Goal: Information Seeking & Learning: Learn about a topic

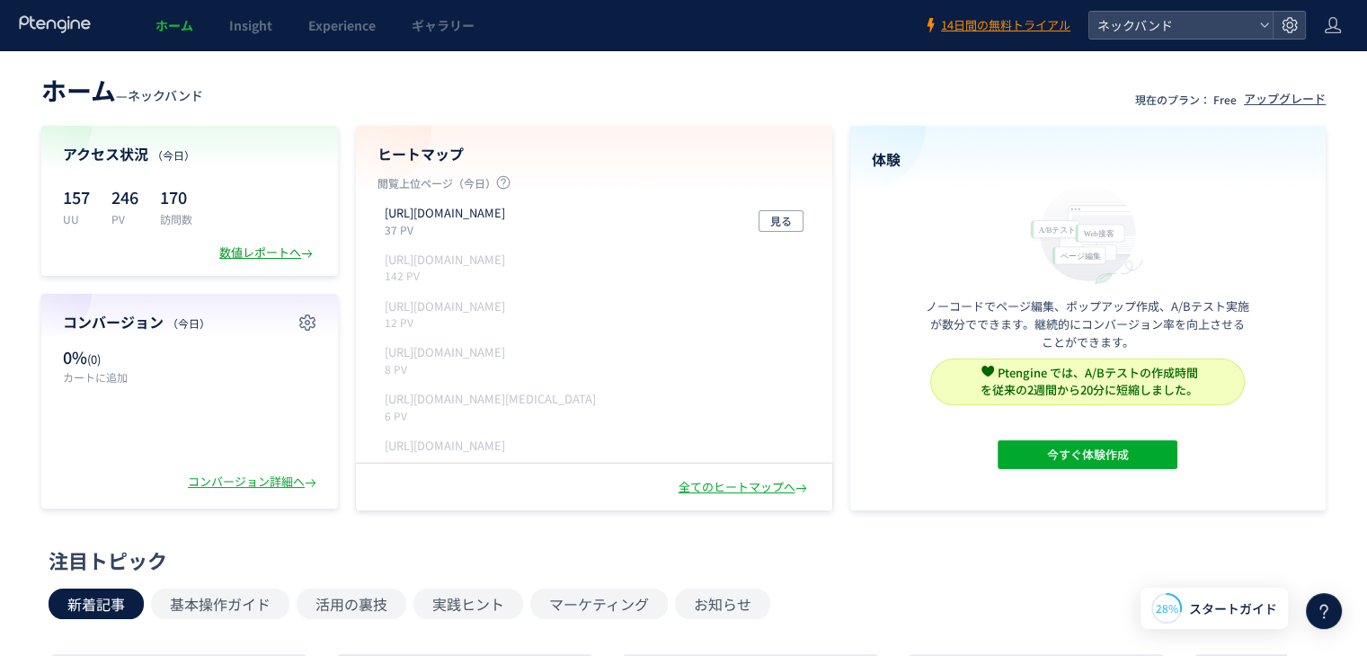
click at [290, 250] on div "数値レポートへ" at bounding box center [267, 252] width 97 height 17
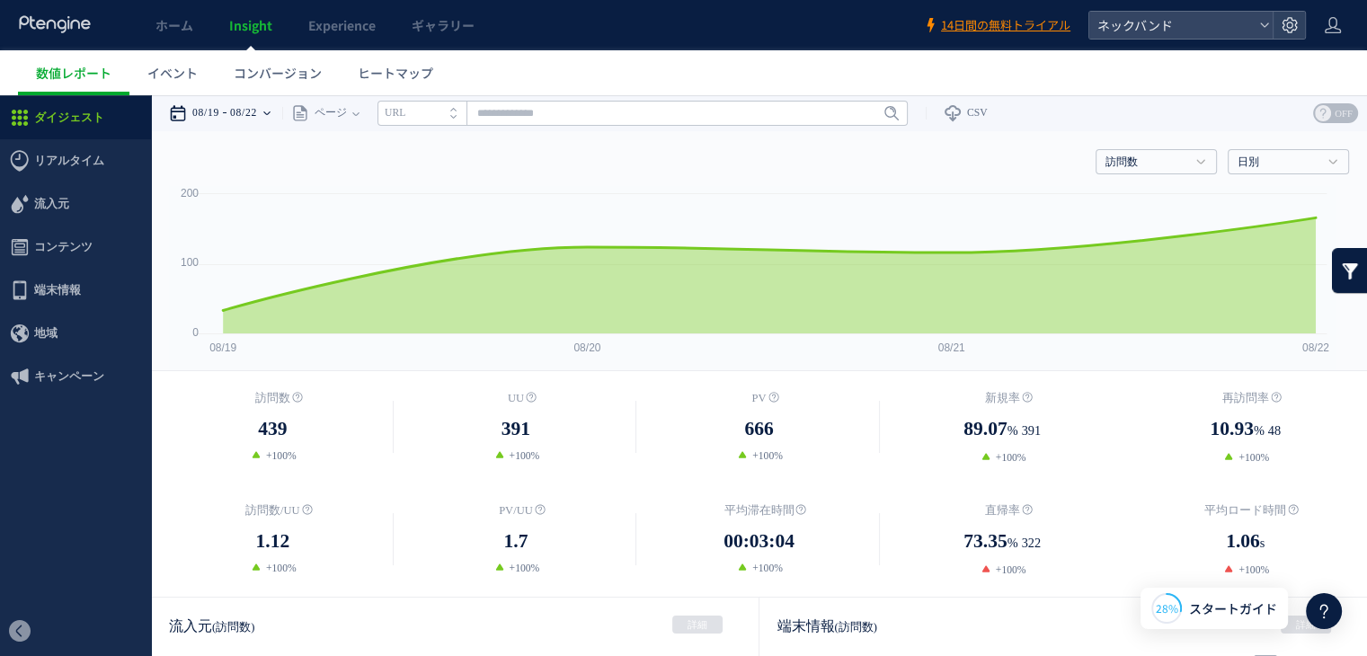
click at [248, 108] on time "08/22" at bounding box center [243, 113] width 27 height 36
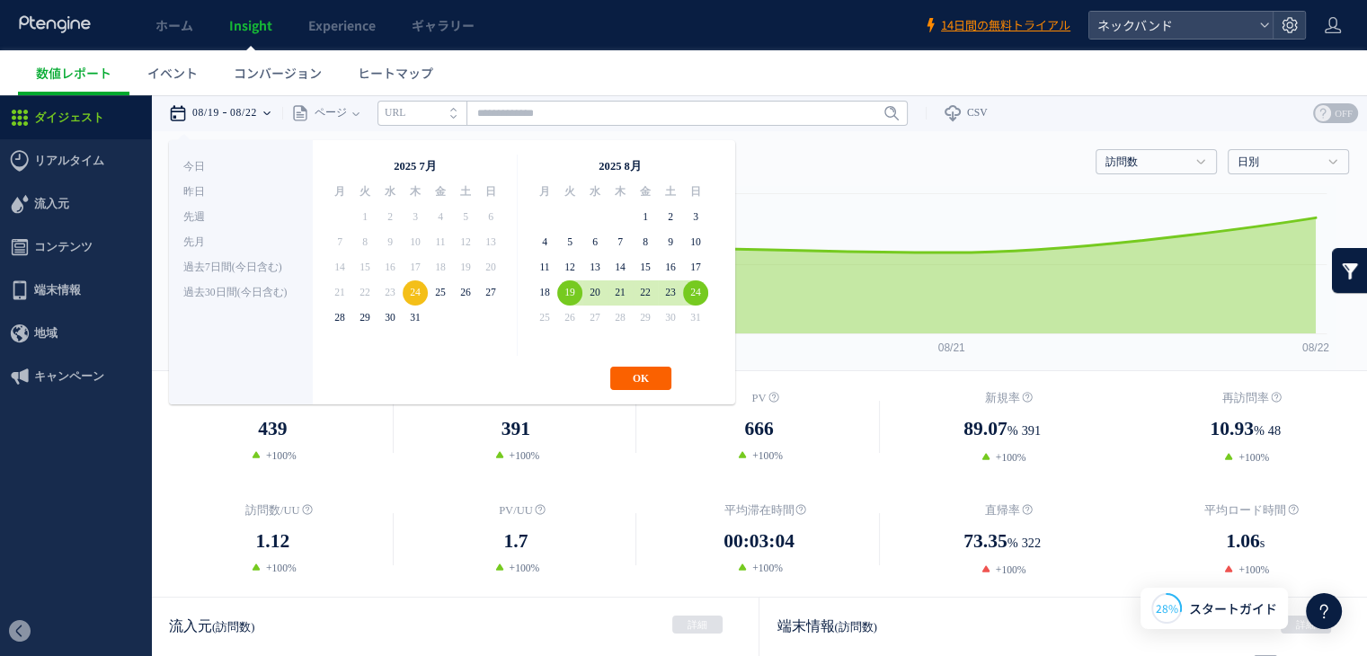
click at [654, 384] on button "OK" at bounding box center [640, 378] width 61 height 23
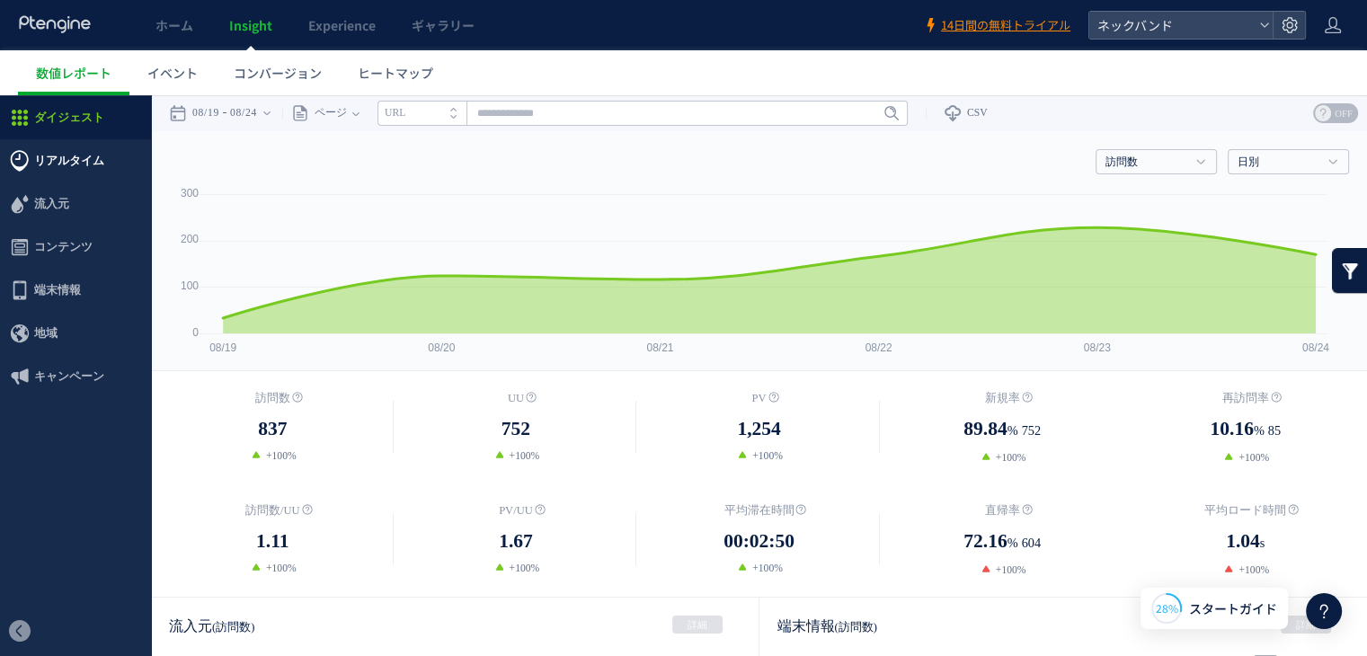
click at [66, 173] on span "リアルタイム" at bounding box center [69, 160] width 70 height 43
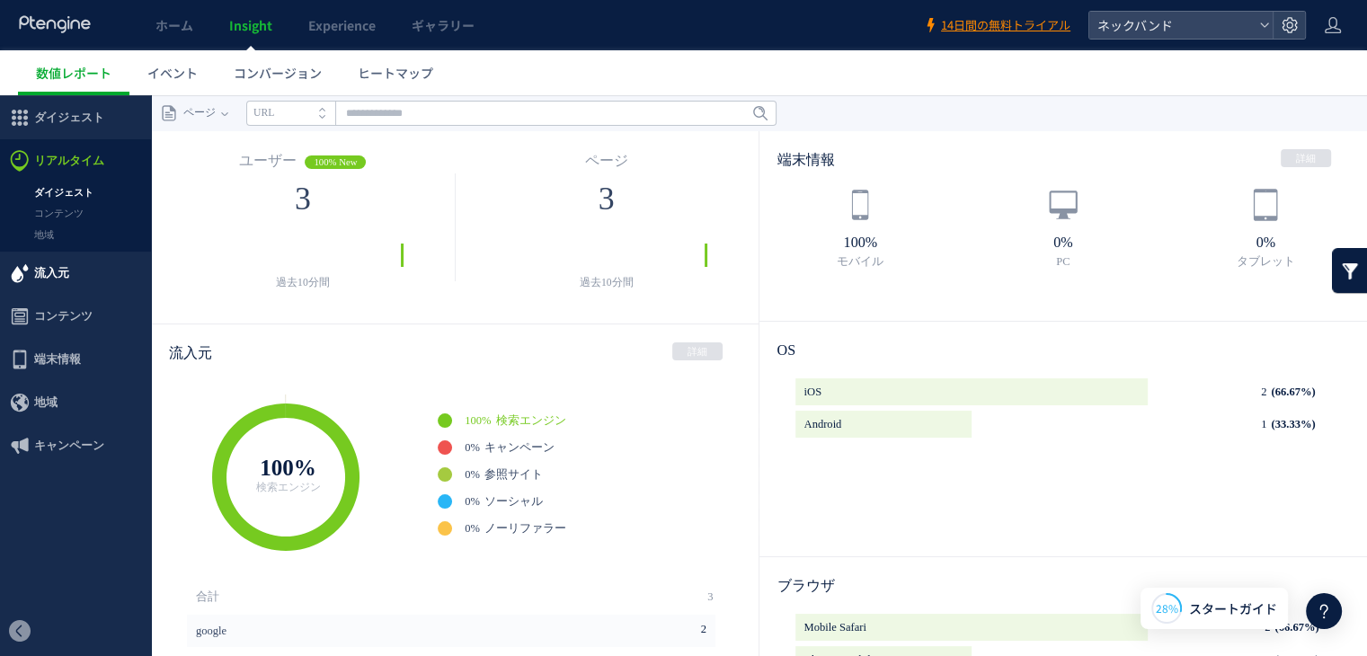
click at [65, 274] on span "流入元" at bounding box center [51, 273] width 35 height 43
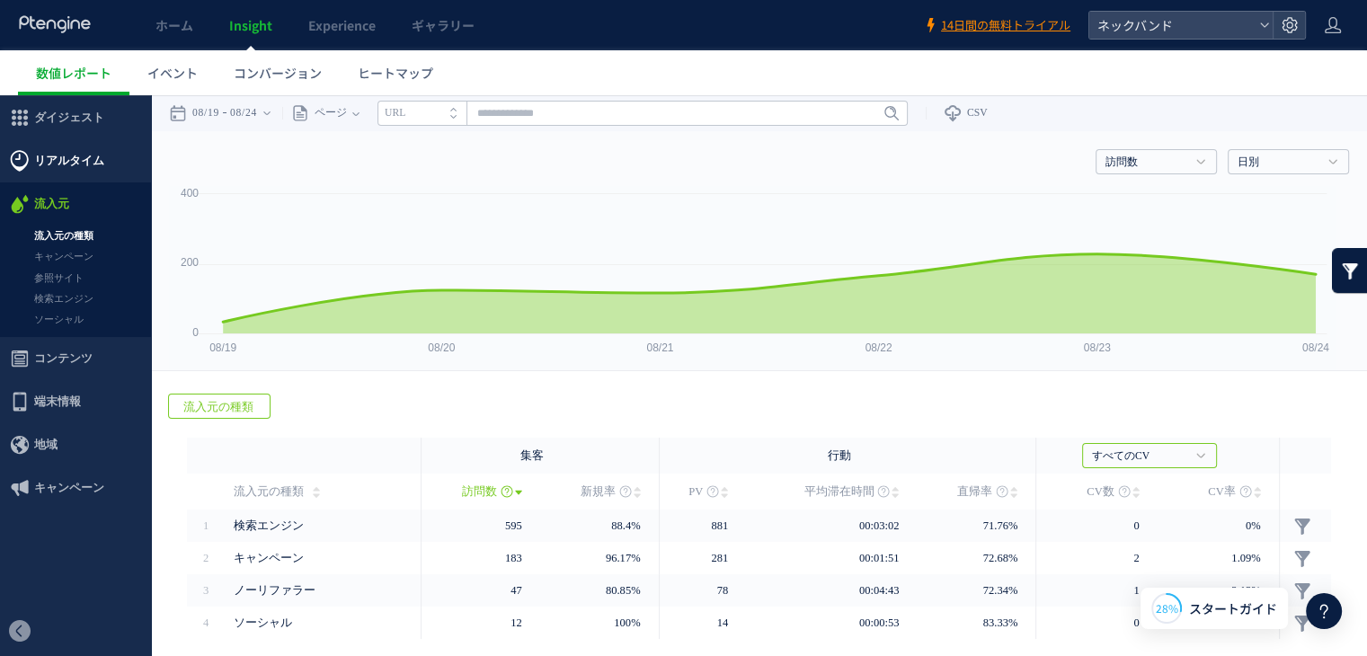
click at [94, 155] on span "リアルタイム" at bounding box center [69, 160] width 70 height 43
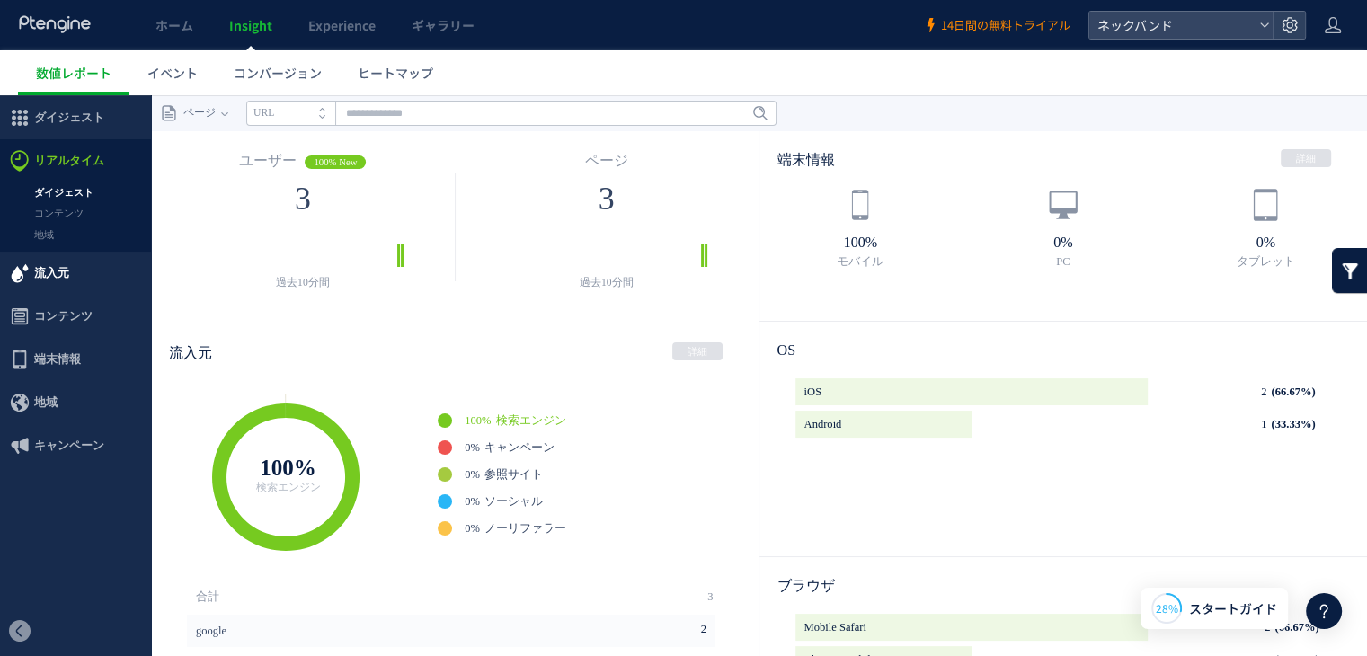
click at [58, 270] on span "流入元" at bounding box center [51, 273] width 35 height 43
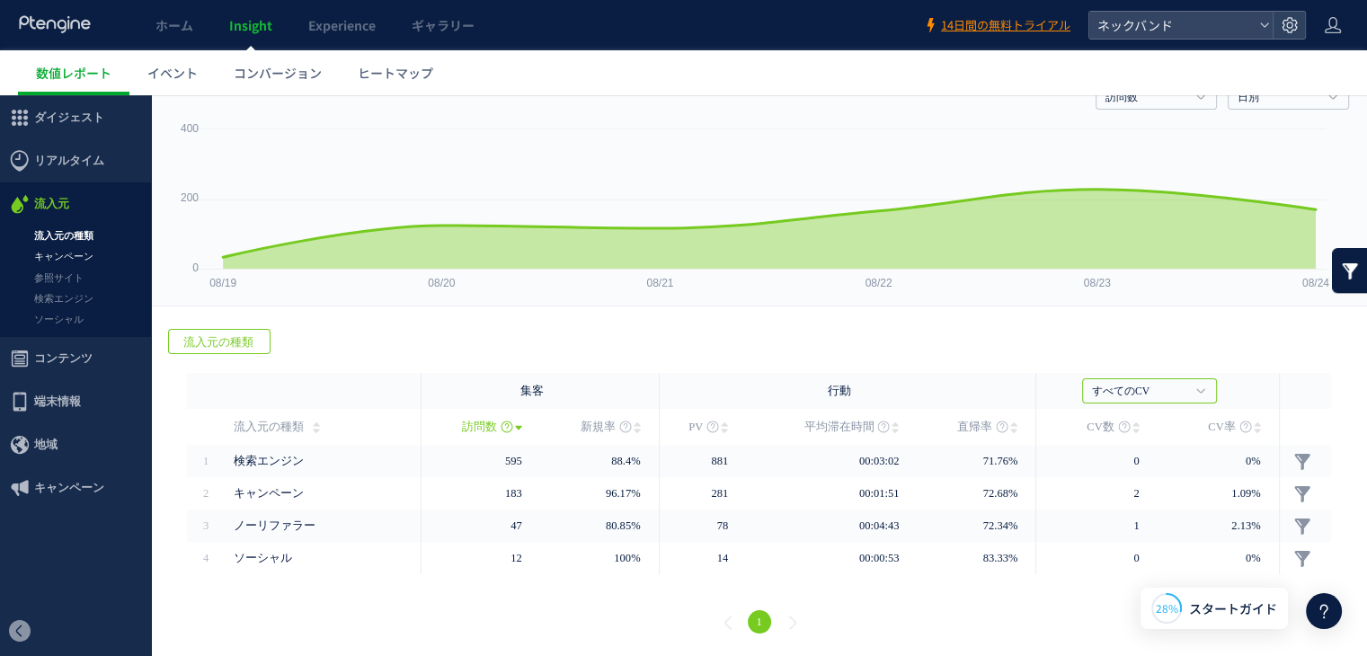
click at [69, 252] on link "キャンペーン" at bounding box center [75, 256] width 151 height 21
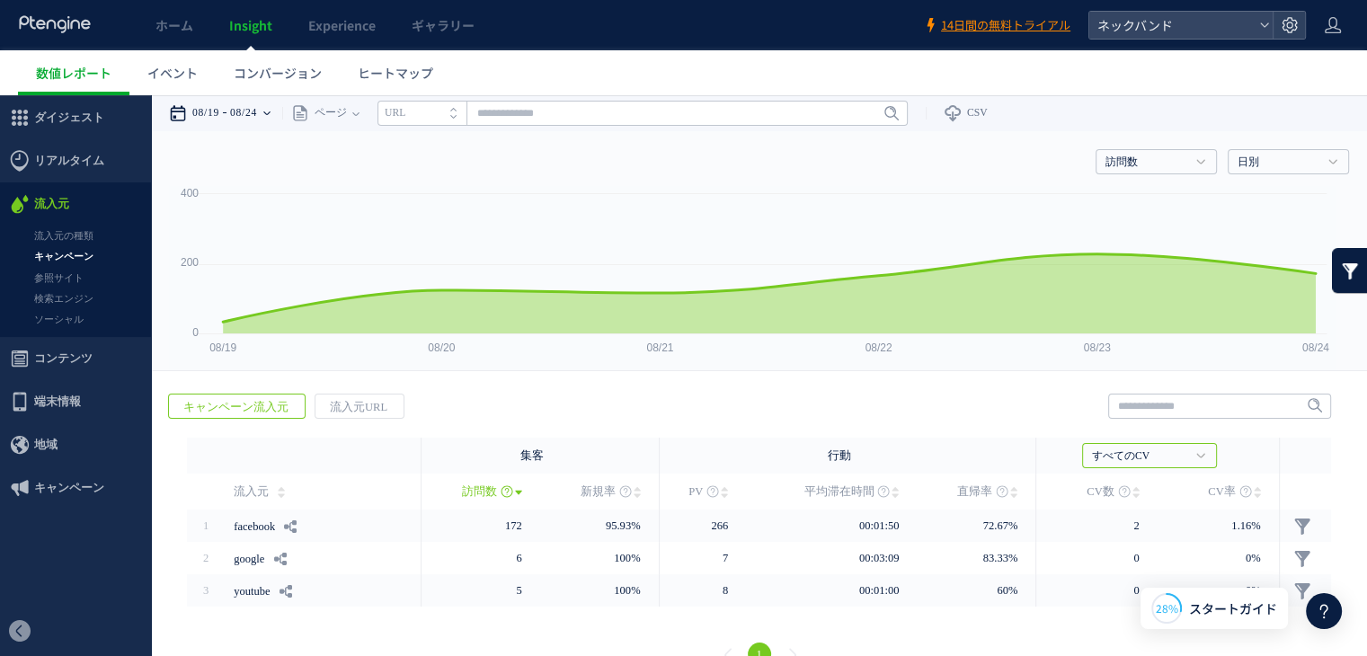
click at [257, 102] on time "08/24" at bounding box center [243, 113] width 27 height 36
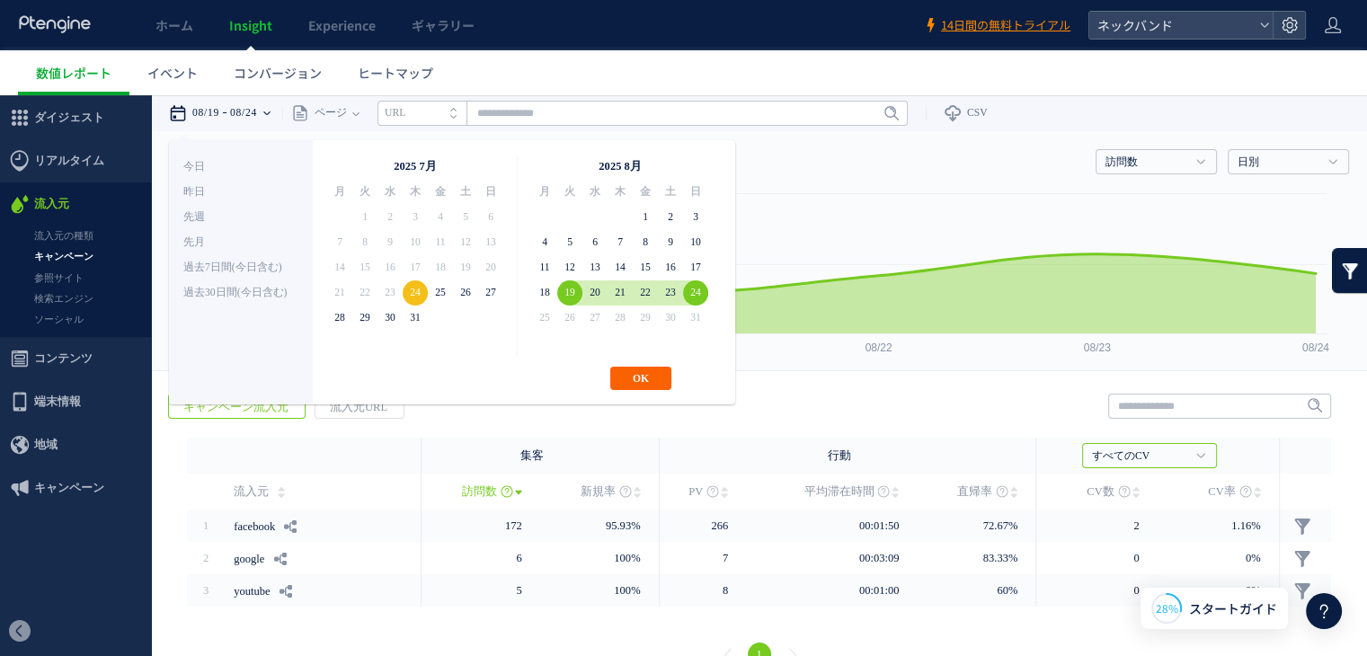
click at [650, 378] on button "OK" at bounding box center [640, 378] width 61 height 23
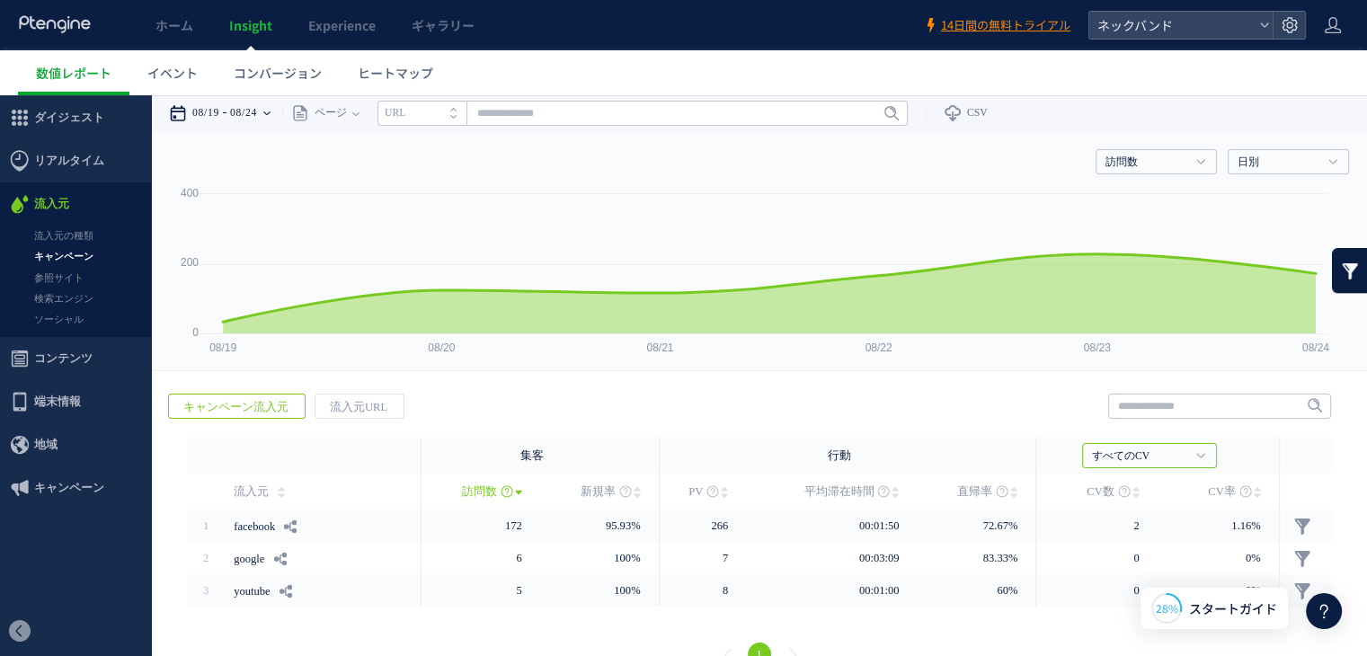
click at [254, 120] on time "08/24" at bounding box center [243, 113] width 27 height 36
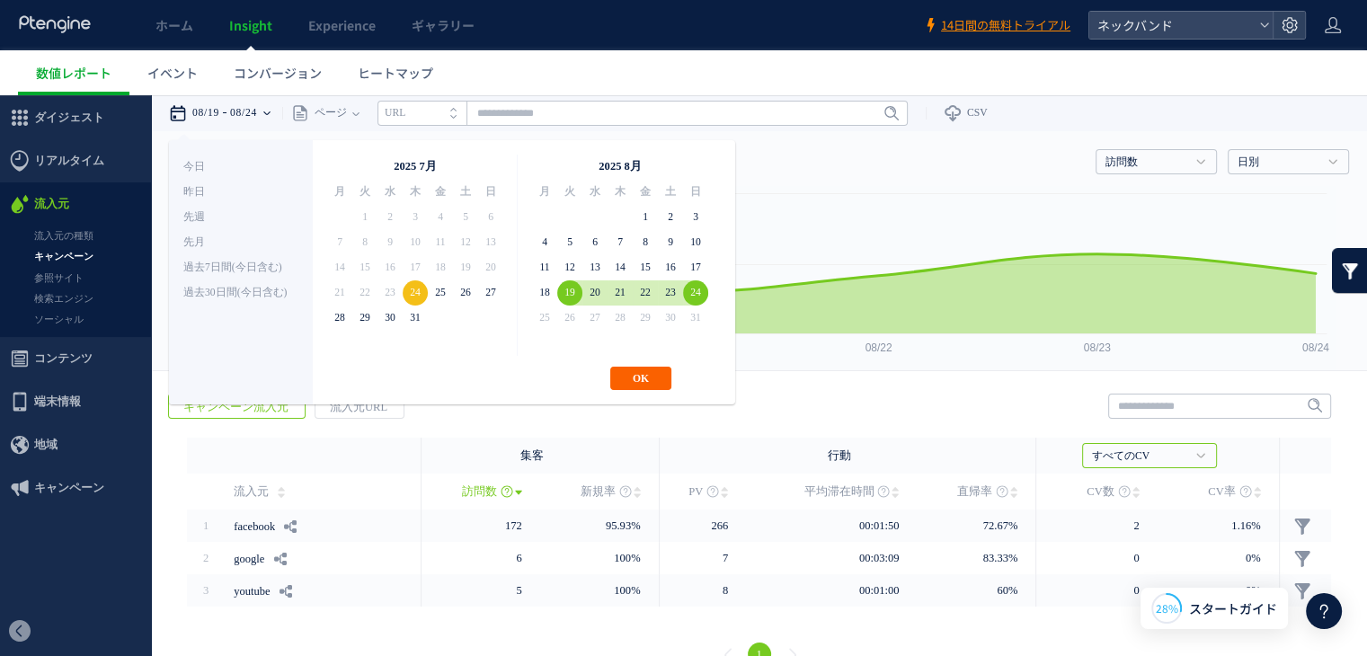
click at [651, 371] on button "OK" at bounding box center [640, 378] width 61 height 23
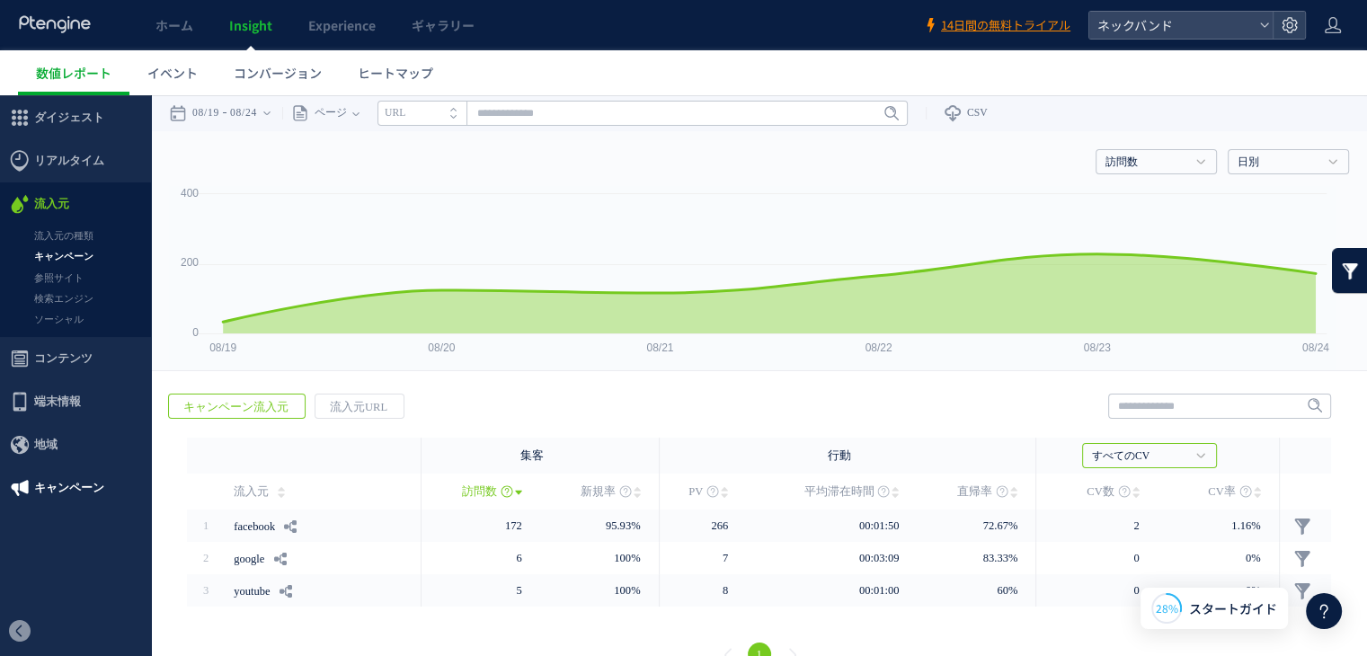
click at [73, 490] on span "キャンペーン" at bounding box center [69, 487] width 70 height 43
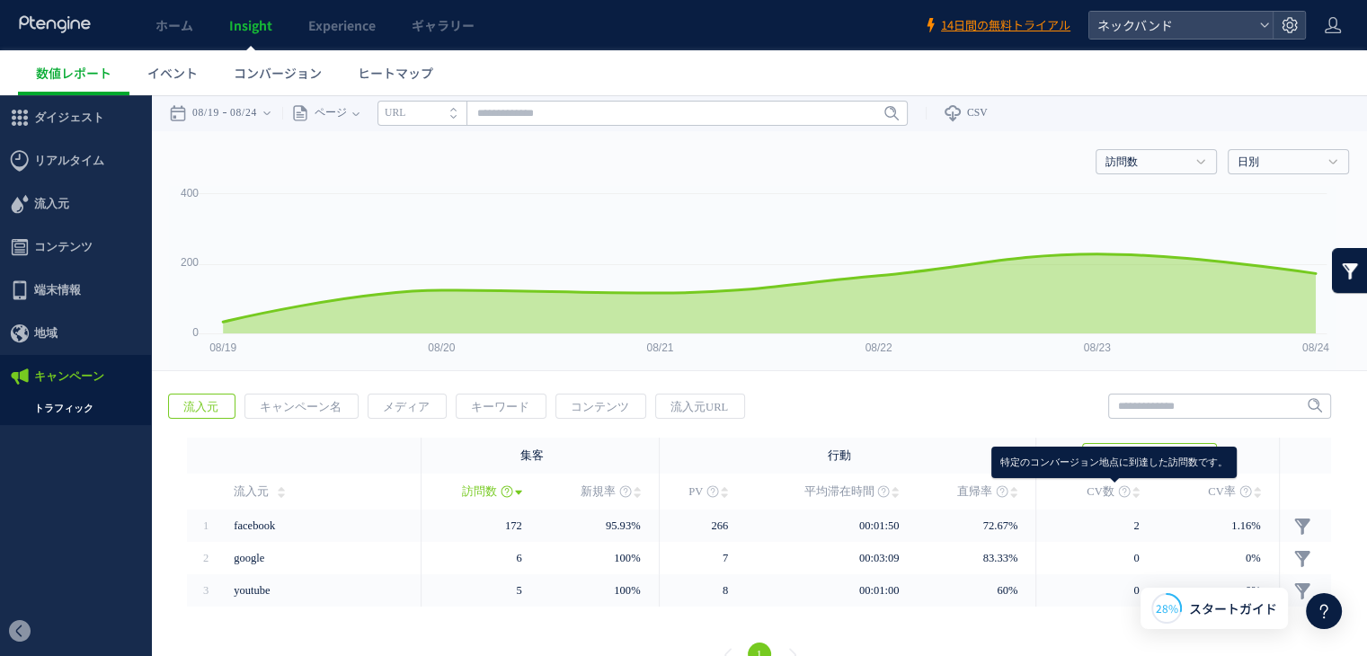
click at [1118, 490] on icon at bounding box center [1124, 491] width 13 height 13
click at [1093, 491] on span "CV数" at bounding box center [1099, 492] width 27 height 36
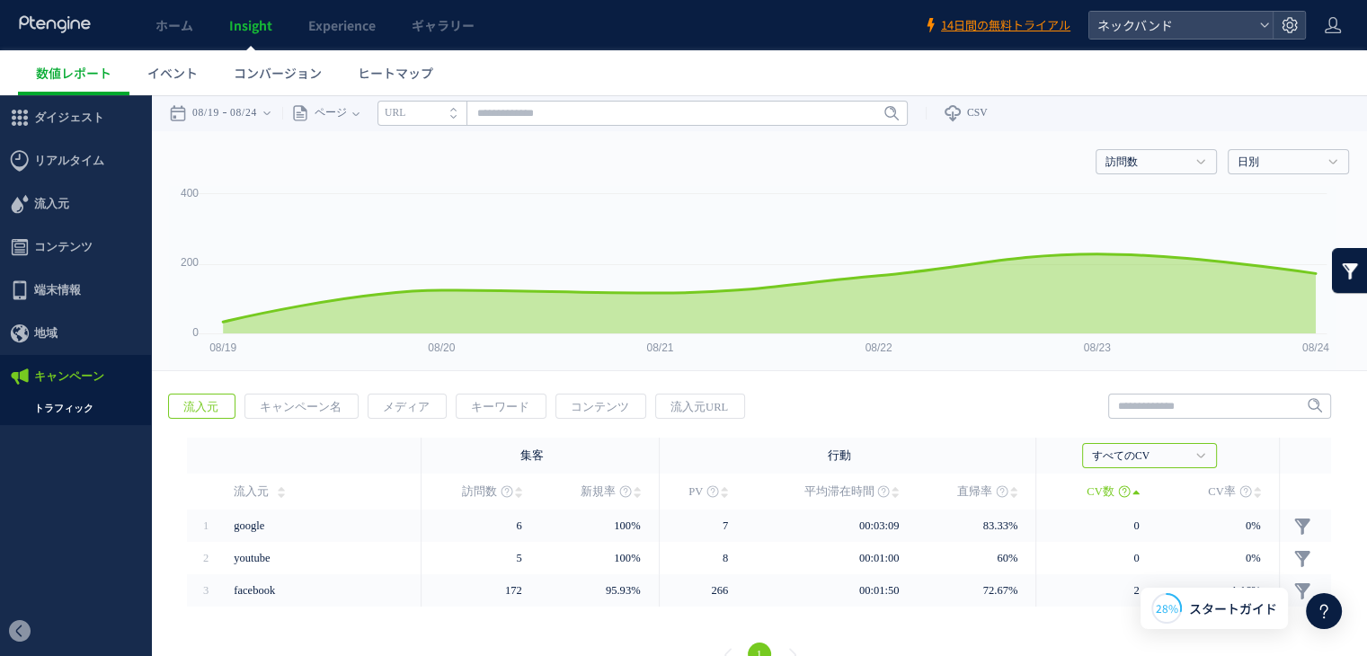
click at [1132, 491] on use at bounding box center [1135, 493] width 6 height 4
click at [279, 73] on span "コンバージョン" at bounding box center [278, 73] width 88 height 18
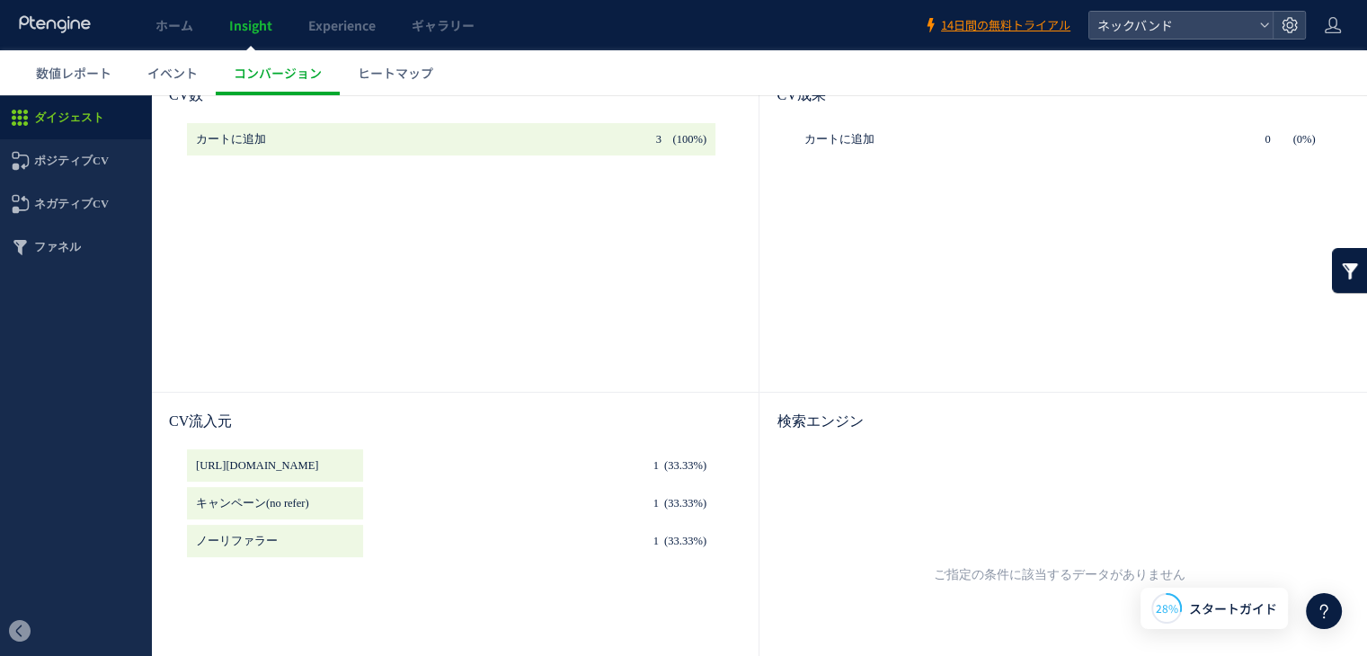
scroll to position [270, 0]
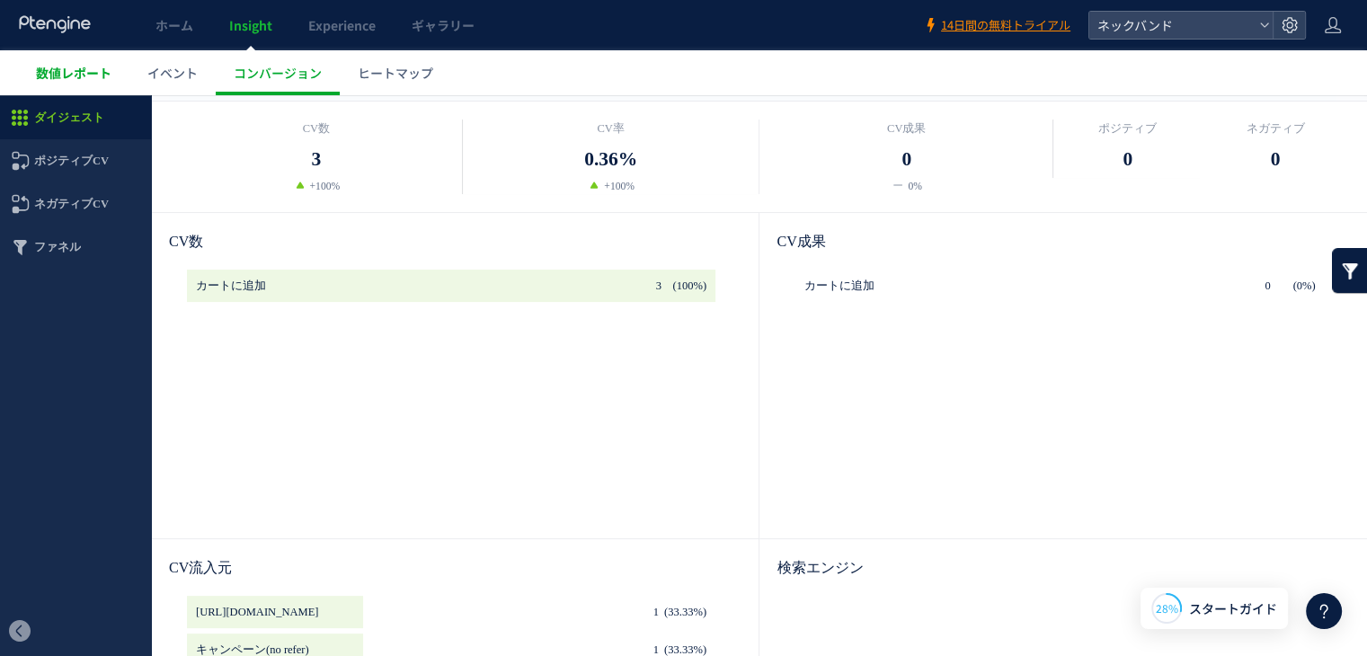
click at [91, 73] on span "数値レポート" at bounding box center [73, 73] width 75 height 18
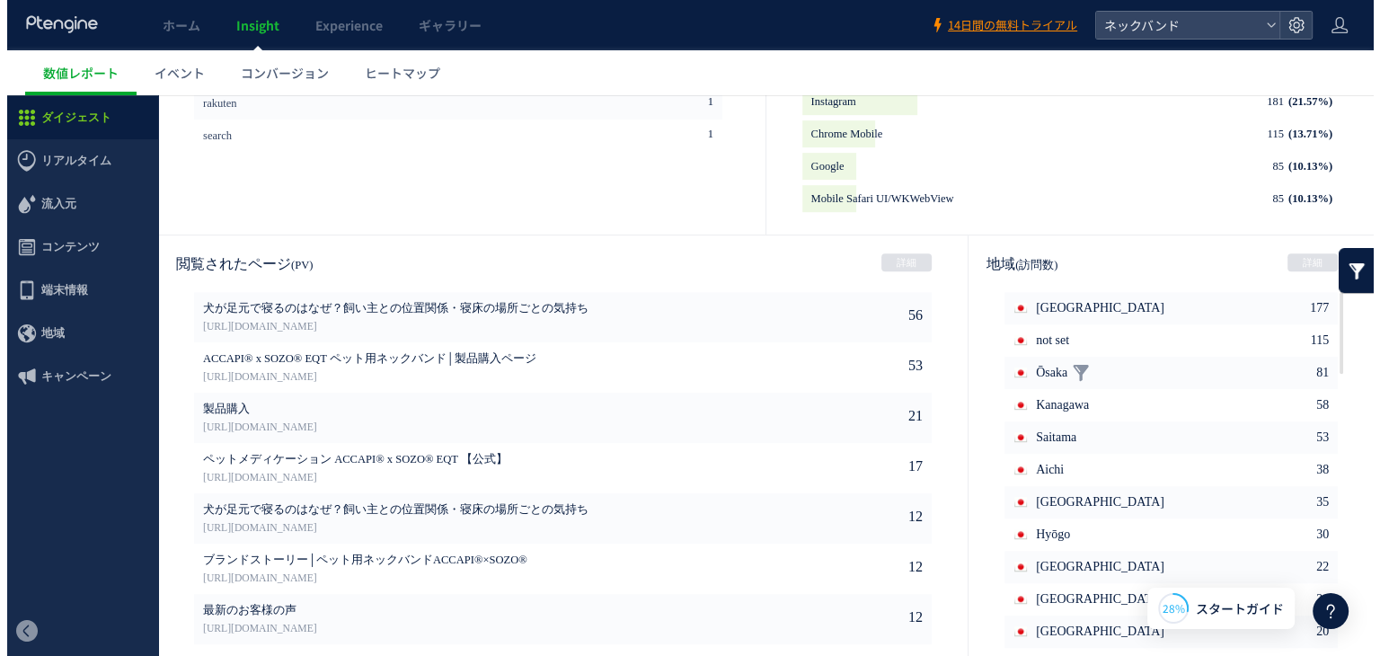
scroll to position [942, 0]
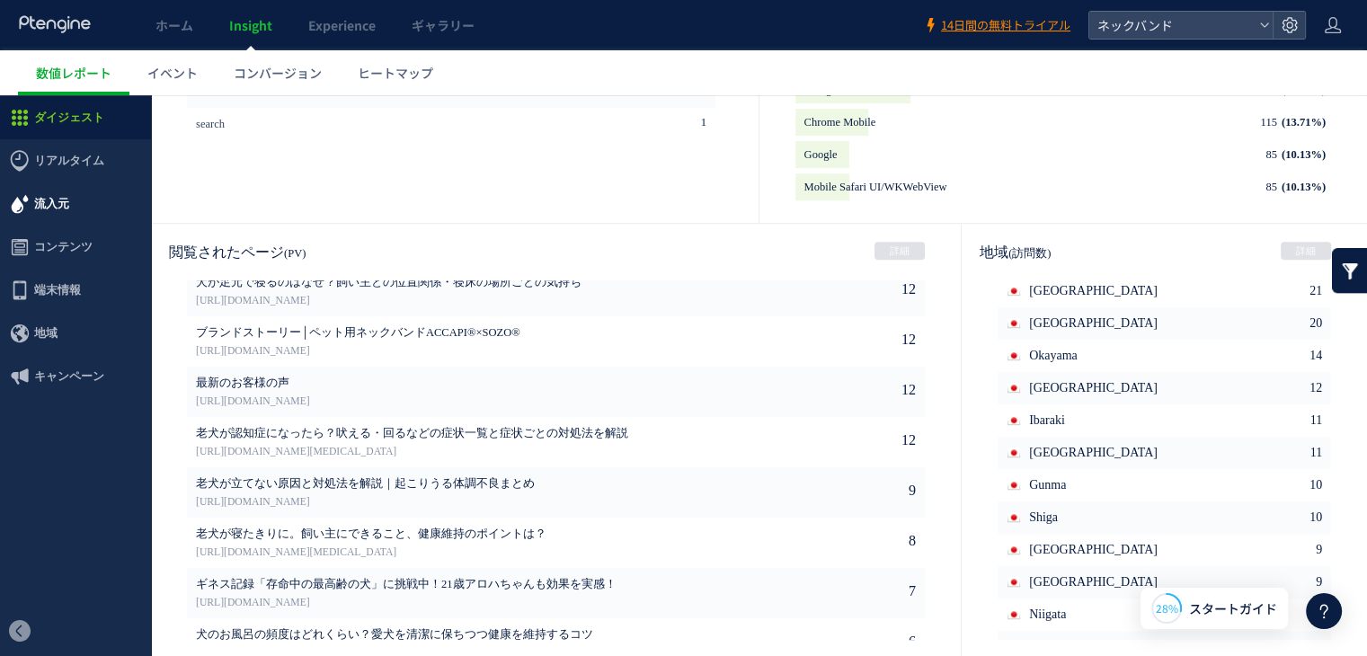
click at [50, 199] on span "流入元" at bounding box center [51, 203] width 35 height 43
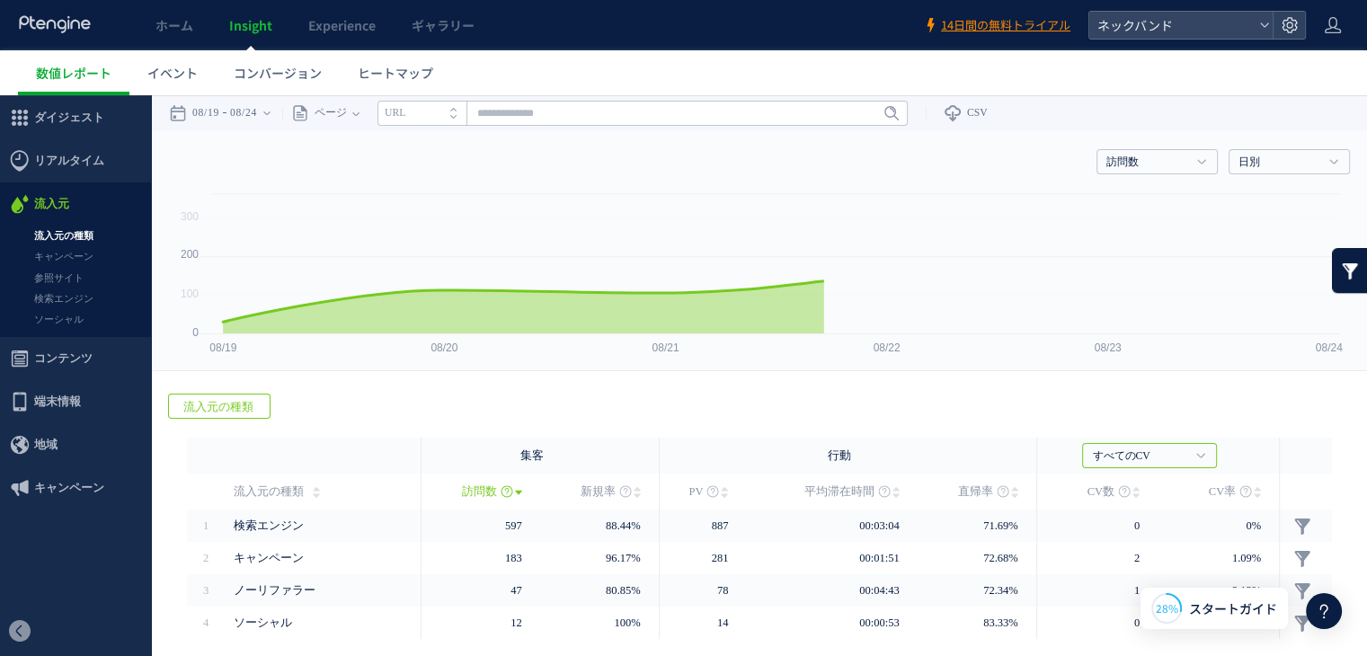
click at [62, 252] on link "キャンペーン" at bounding box center [75, 256] width 151 height 21
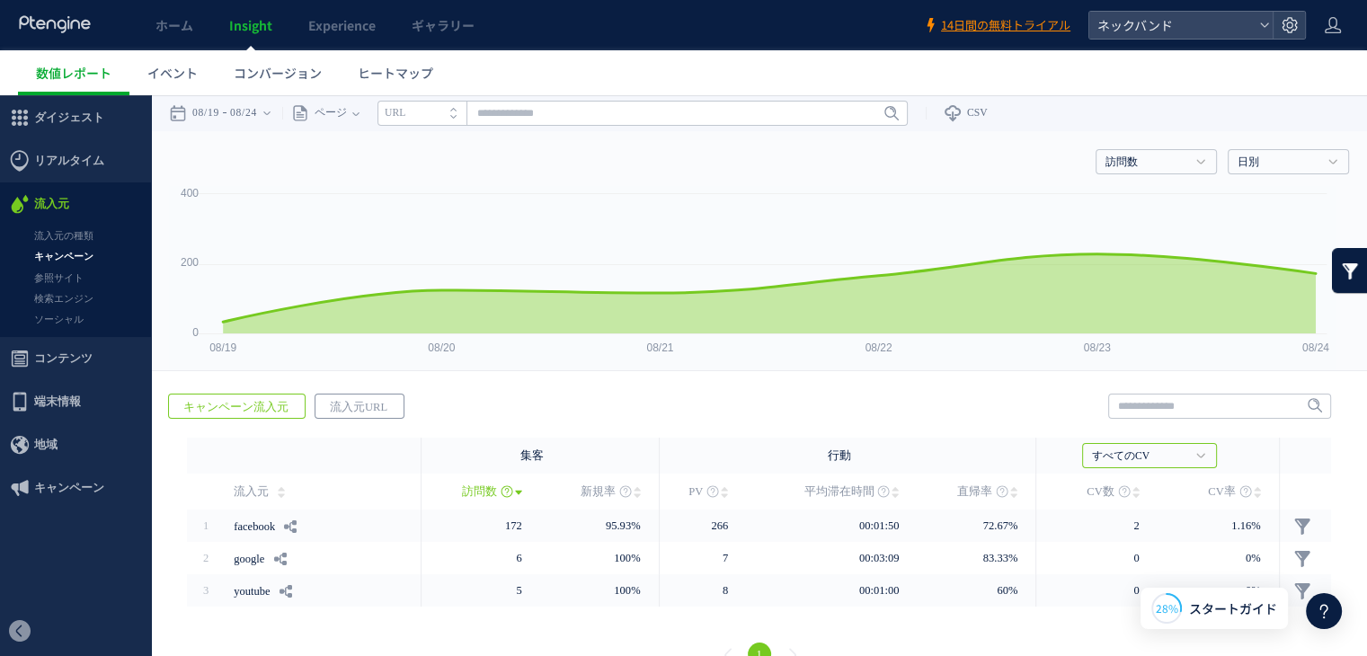
click at [343, 412] on span "流入元URL" at bounding box center [358, 406] width 86 height 25
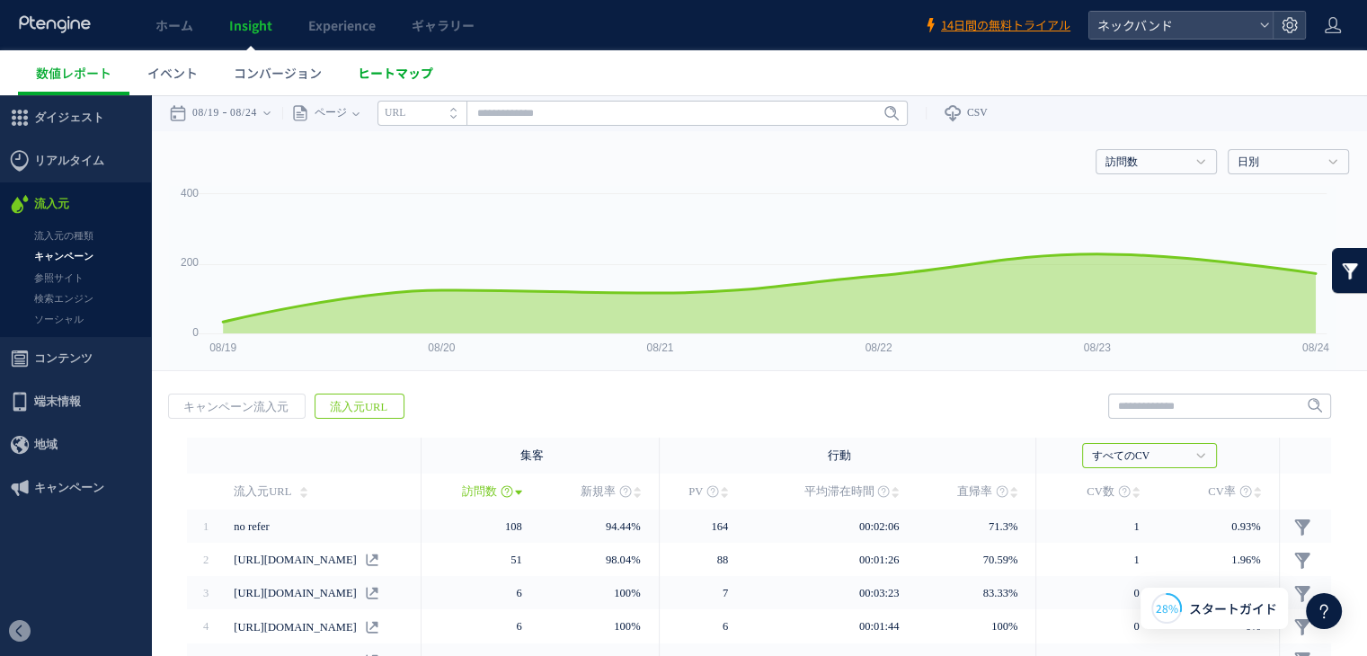
click at [368, 69] on span "ヒートマップ" at bounding box center [395, 73] width 75 height 18
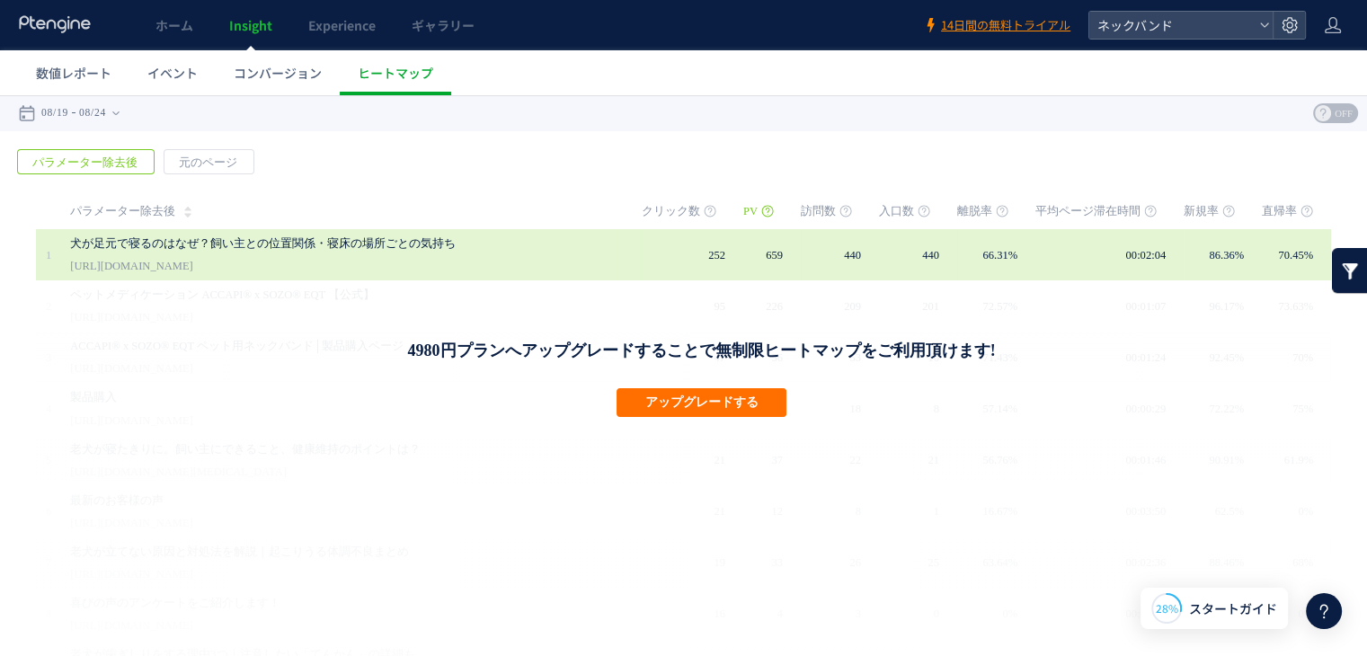
click at [201, 243] on link "犬が足元で寝るのはなぜ？飼い主との位置関係・寝床の場所ごとの気持ち" at bounding box center [335, 244] width 530 height 22
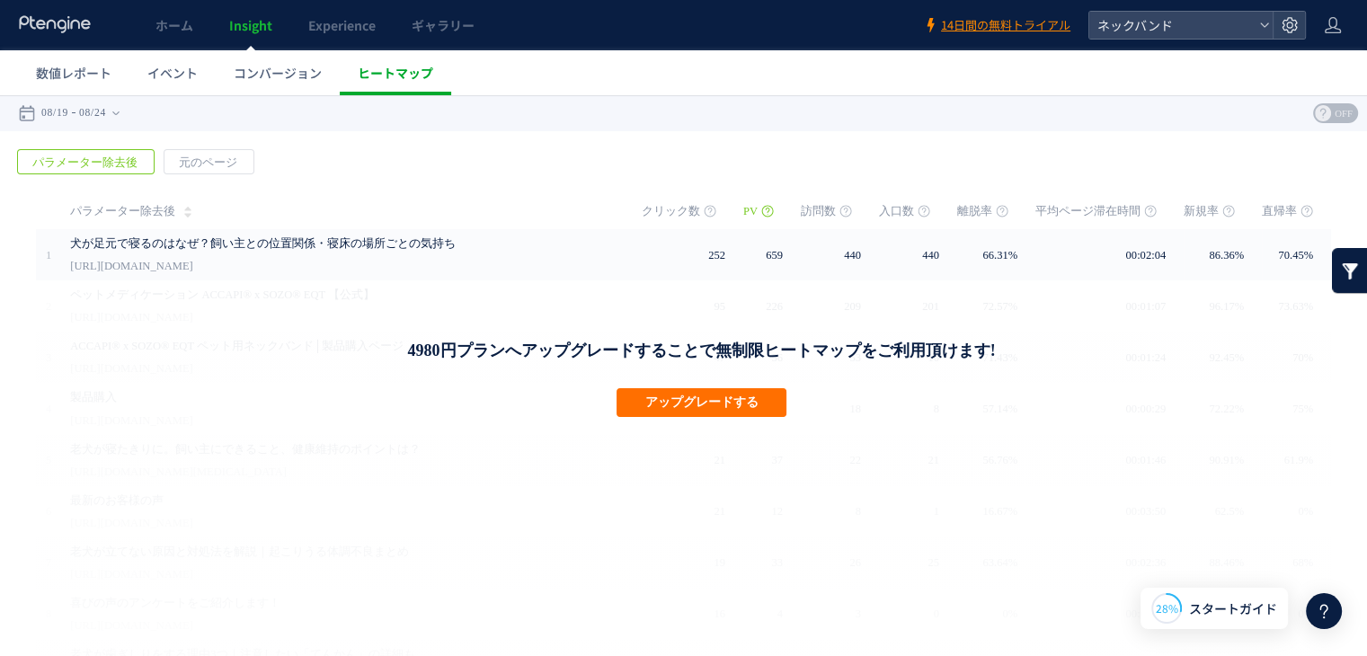
click at [356, 78] on link "ヒートマップ" at bounding box center [395, 72] width 111 height 45
click at [173, 81] on span "イベント" at bounding box center [172, 73] width 50 height 18
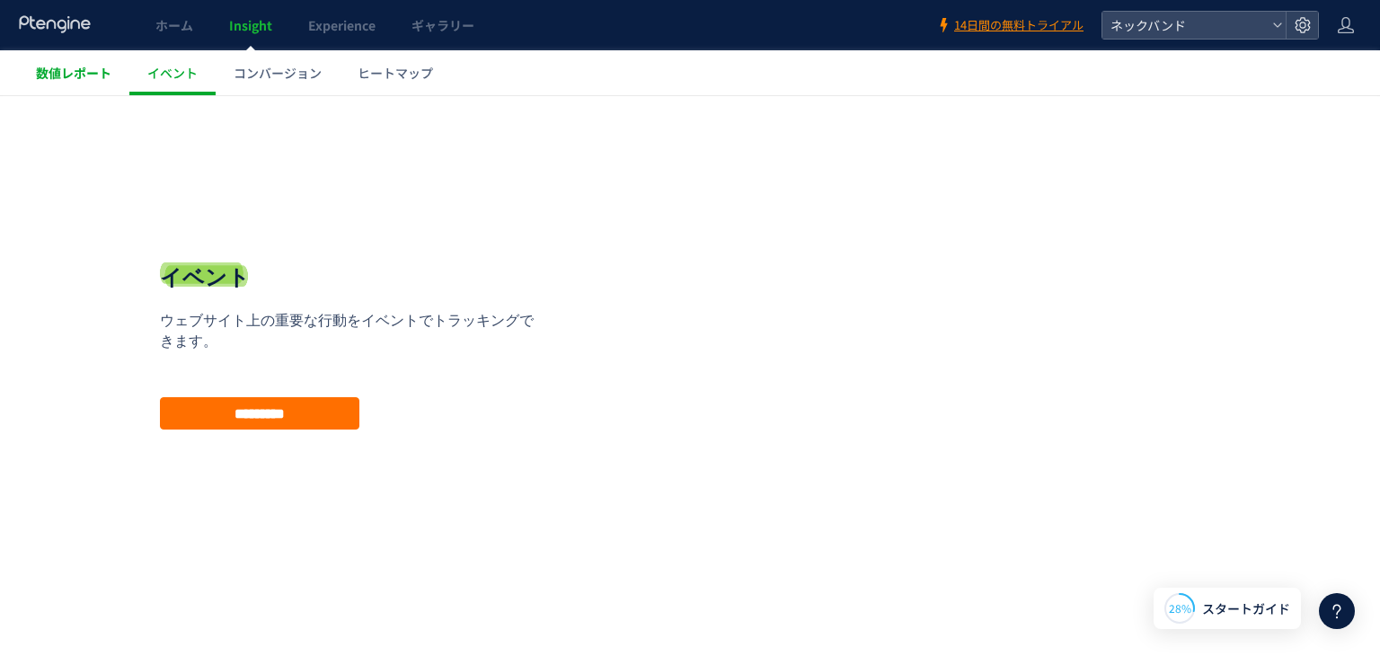
click at [65, 73] on div at bounding box center [690, 328] width 1380 height 656
click at [176, 20] on span "ホーム" at bounding box center [174, 25] width 38 height 18
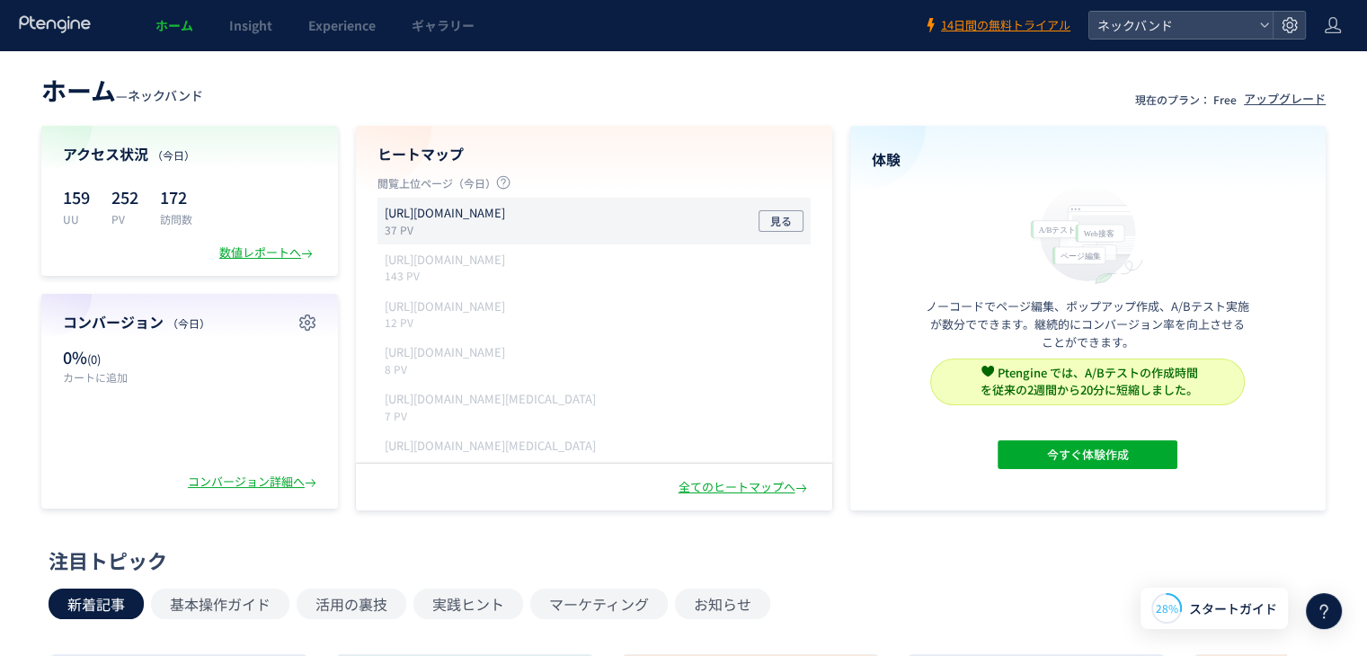
click at [555, 214] on div "[URL][DOMAIN_NAME] 37 PV 見る" at bounding box center [593, 221] width 433 height 47
